Goal: Use online tool/utility

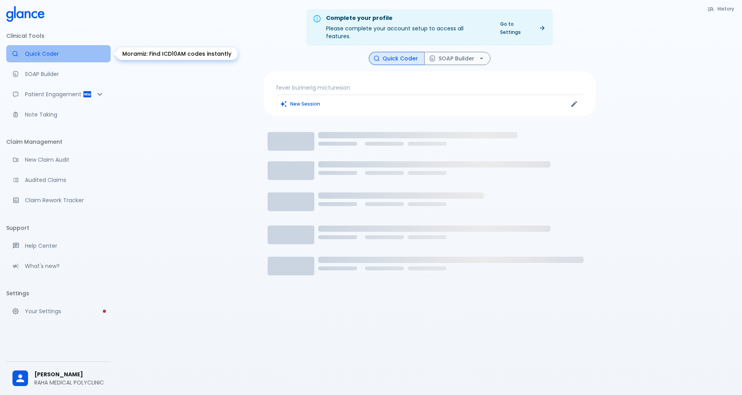
drag, startPoint x: 43, startPoint y: 56, endPoint x: 48, endPoint y: 61, distance: 6.9
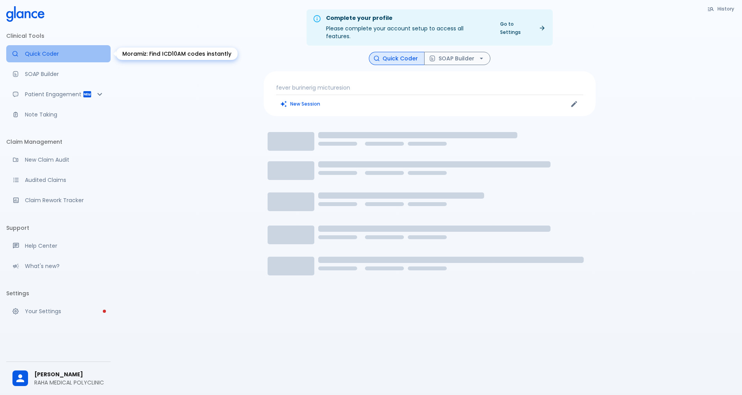
click at [43, 56] on p "Quick Coder" at bounding box center [64, 54] width 79 height 8
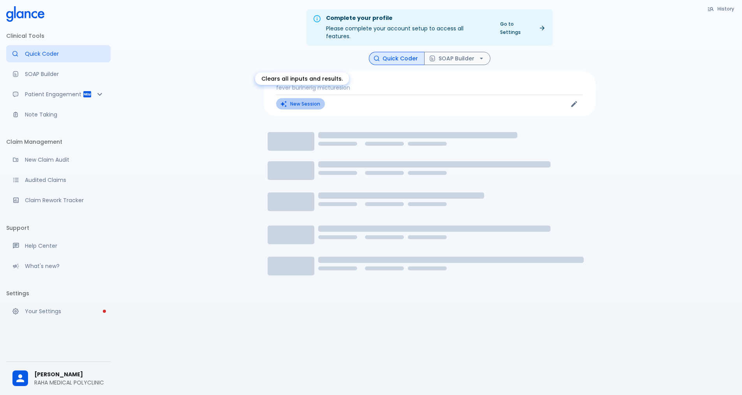
click at [300, 98] on button "New Session" at bounding box center [300, 103] width 49 height 11
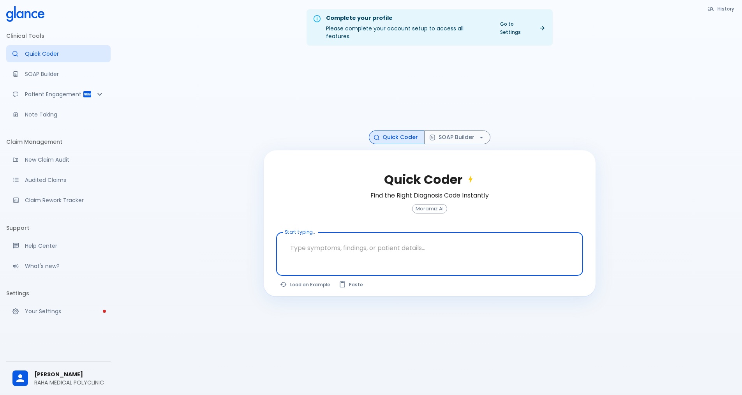
click at [415, 239] on textarea at bounding box center [429, 248] width 296 height 25
type textarea "BURRING MICTURSION"
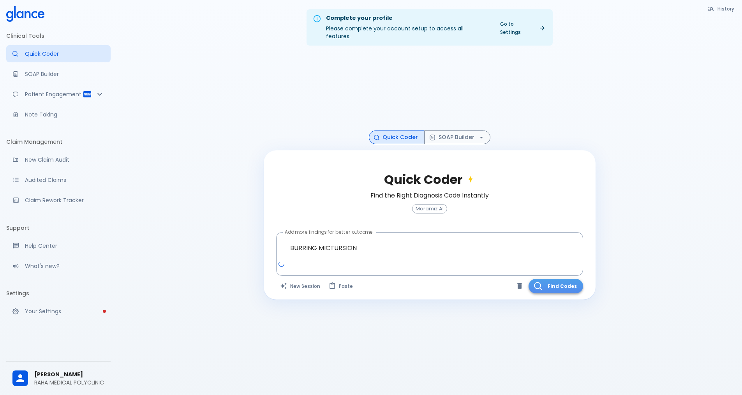
click at [553, 279] on button "Find Codes" at bounding box center [555, 286] width 54 height 14
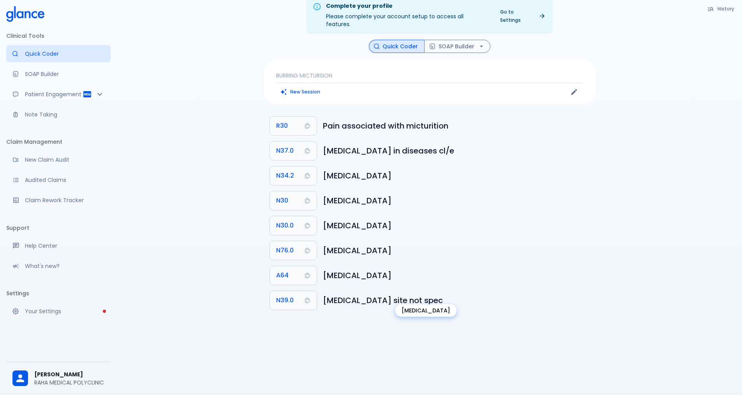
scroll to position [19, 0]
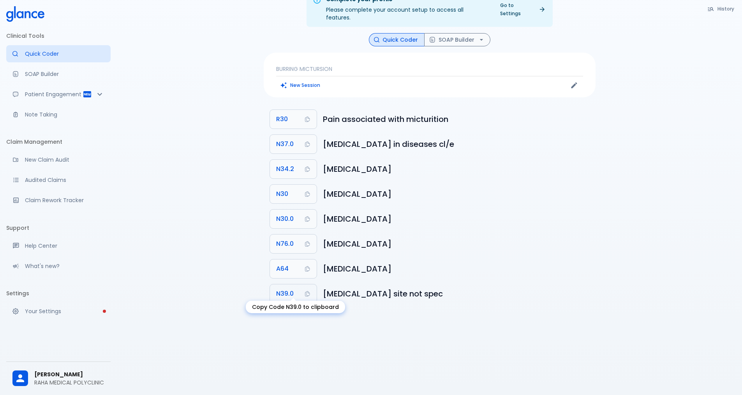
click at [296, 286] on button "N39.0" at bounding box center [293, 293] width 47 height 19
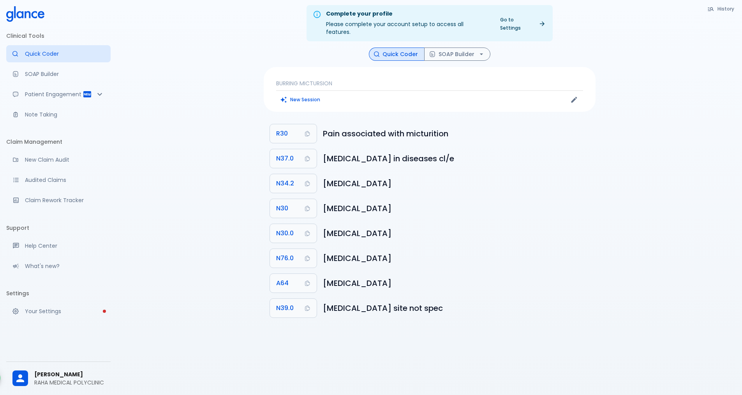
scroll to position [0, 0]
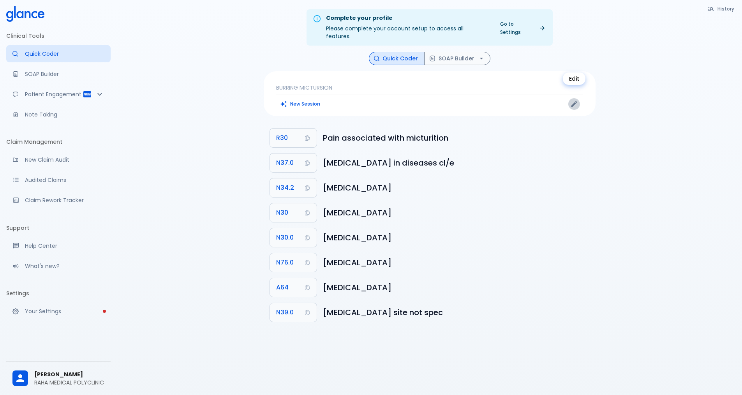
click at [573, 101] on icon "Edit" at bounding box center [574, 104] width 6 height 6
